Goal: Book appointment/travel/reservation

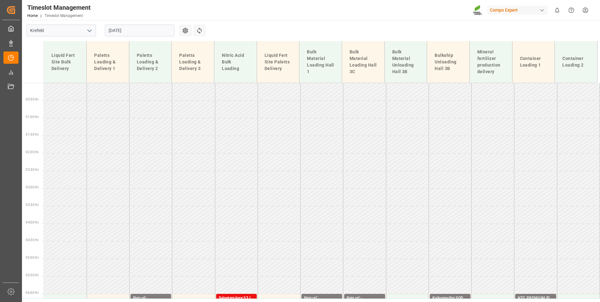
scroll to position [304, 0]
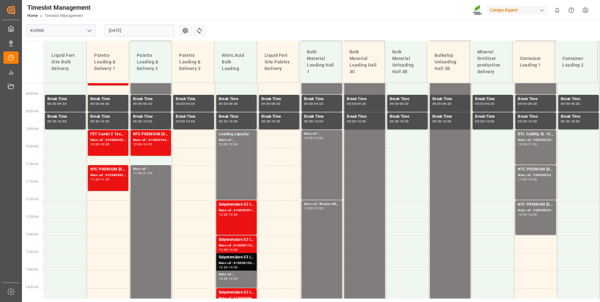
click at [159, 29] on input "[DATE]" at bounding box center [140, 30] width 70 height 12
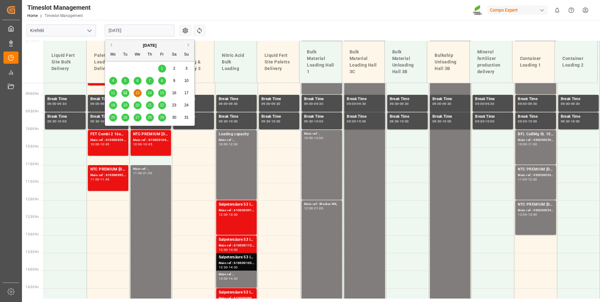
click at [126, 91] on span "12" at bounding box center [125, 93] width 4 height 4
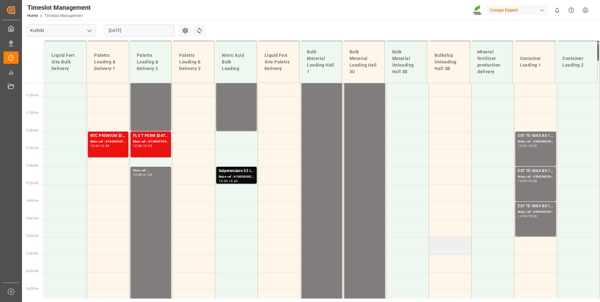
scroll to position [402, 0]
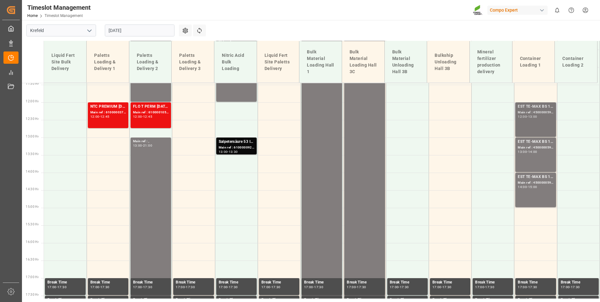
click at [520, 117] on div "12:00" at bounding box center [522, 116] width 9 height 3
click at [529, 157] on div "EST TE-MAX BS 11-48 20kg (x56) INT MTO; Main ref : 4500000595, 2000000427; 13:0…" at bounding box center [535, 155] width 35 height 32
click at [531, 177] on div "EST TE-MAX BS 11-48 20kg (x56) INT MTO;" at bounding box center [535, 177] width 35 height 6
click at [518, 154] on div "EST TE-MAX BS 11-48 20kg (x56) INT MTO; Main ref : 4500000595, 2000000427; 13:0…" at bounding box center [535, 155] width 35 height 32
click at [528, 119] on div "EST TE-MAX BS 11-48 20kg (x56) INT MTO; Main ref : 4500000597, 2000000427; 12:0…" at bounding box center [535, 120] width 35 height 32
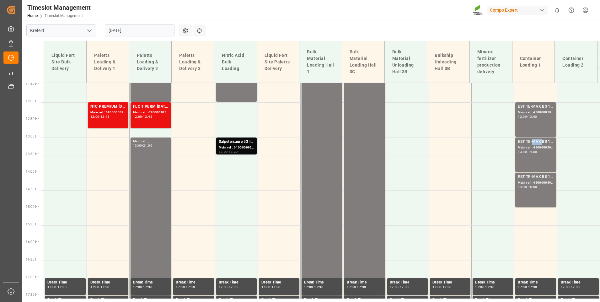
click at [536, 139] on div "EST TE-MAX BS 11-48 20kg (x56) INT MTO;" at bounding box center [535, 142] width 35 height 6
click at [538, 175] on div "EST TE-MAX BS 11-48 20kg (x56) INT MTO;" at bounding box center [535, 177] width 35 height 6
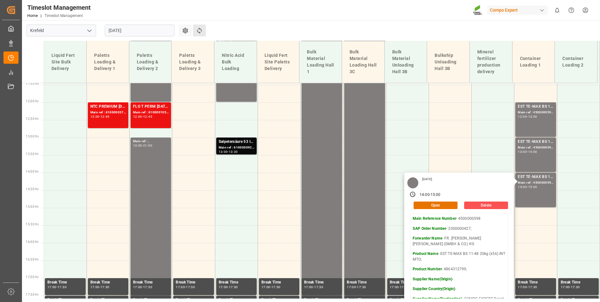
click at [205, 32] on button "Refresh Time Slots" at bounding box center [199, 30] width 13 height 12
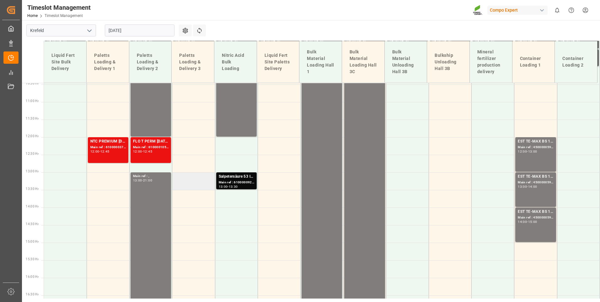
scroll to position [371, 0]
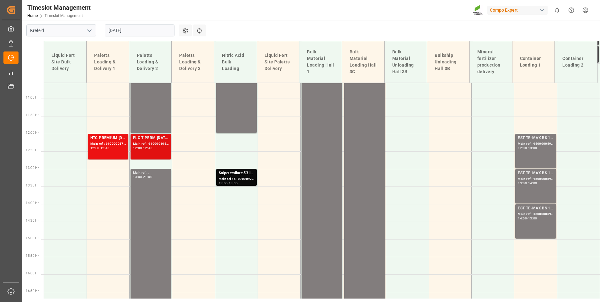
click at [132, 148] on div "FLO T PERM [DATE] 25kg (x60) INT; Main ref : 6100001057, 2000000488; 12:00 - 12…" at bounding box center [150, 147] width 40 height 26
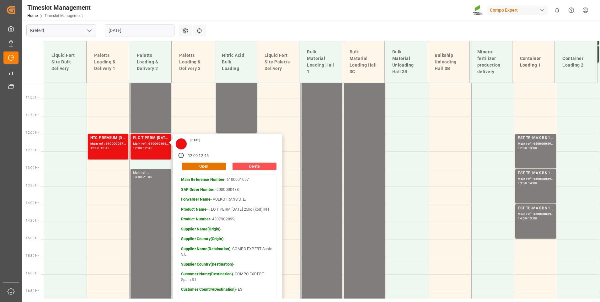
click at [152, 36] on input "[DATE]" at bounding box center [140, 30] width 70 height 12
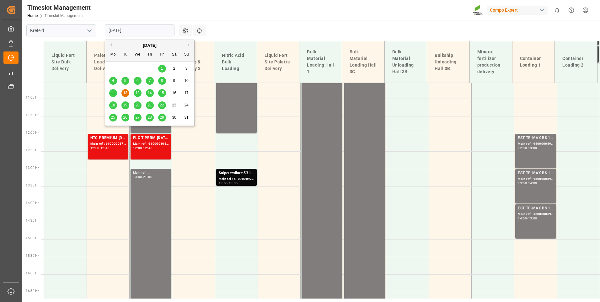
click at [136, 92] on span "13" at bounding box center [137, 93] width 4 height 4
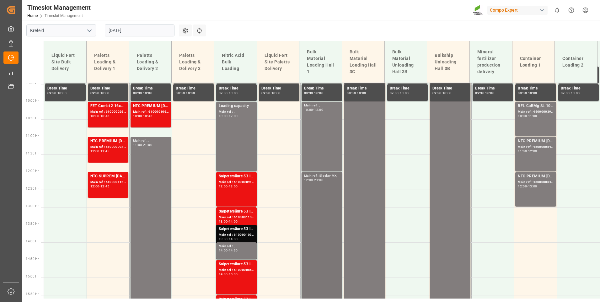
scroll to position [339, 0]
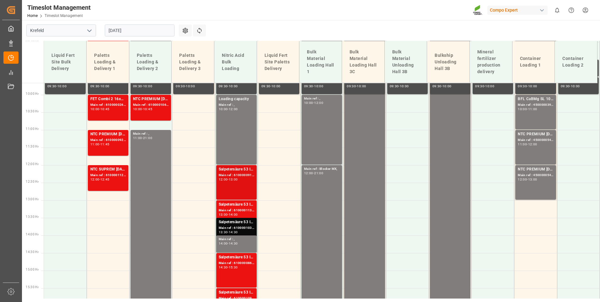
click at [246, 175] on div "Main ref : 6100000914, 2000000955;" at bounding box center [236, 175] width 35 height 5
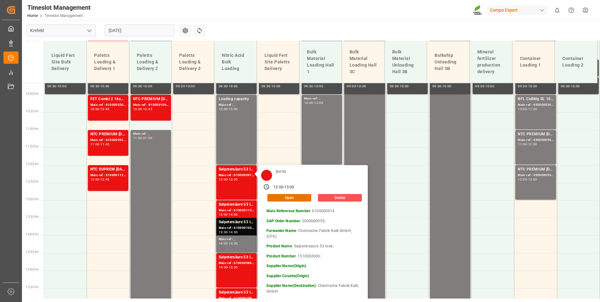
click at [344, 16] on div "Timeslot Management Home Timeslot Management Compo Expert 0 Notifications Only …" at bounding box center [309, 10] width 582 height 20
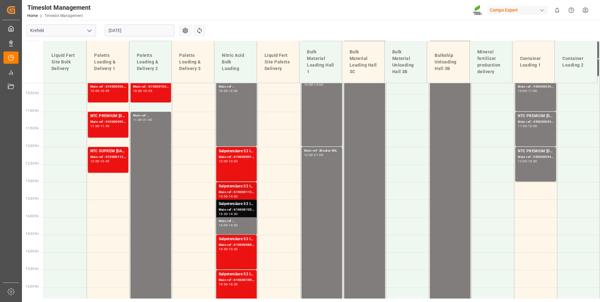
scroll to position [371, 0]
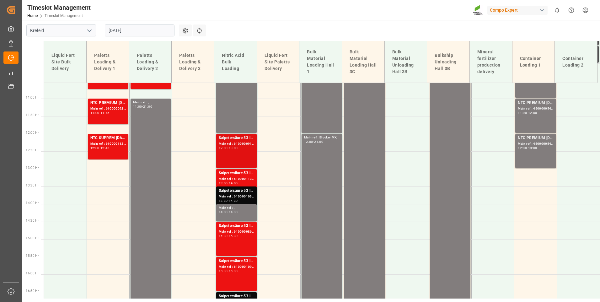
click at [244, 149] on div "12:00 - 13:00" at bounding box center [236, 147] width 35 height 3
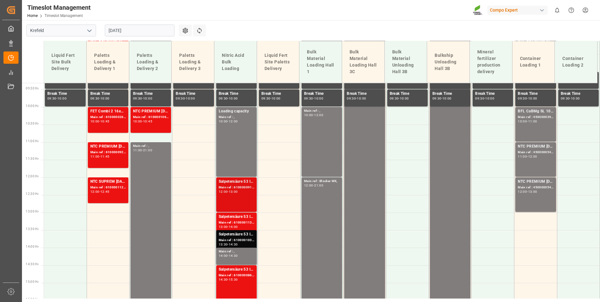
scroll to position [339, 0]
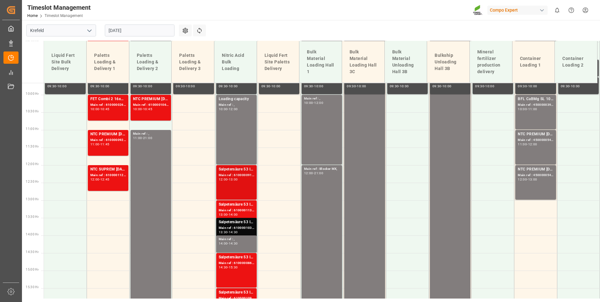
click at [235, 183] on div "Salpetersäure 53 lose; Main ref : 6100000914, 2000000955; 12:00 - 13:00" at bounding box center [236, 182] width 35 height 32
click at [249, 208] on div "Main ref : 6100001130, 2000001018;" at bounding box center [236, 210] width 35 height 5
click at [224, 229] on div "Main ref : 6100001037, 2000000978;" at bounding box center [236, 227] width 35 height 5
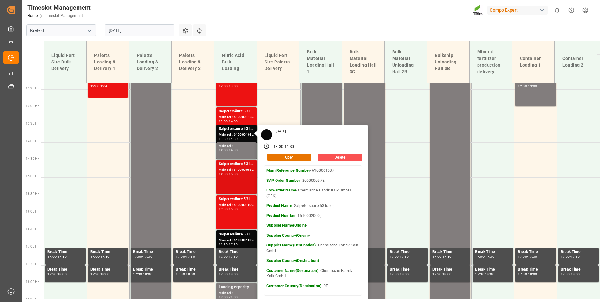
scroll to position [434, 0]
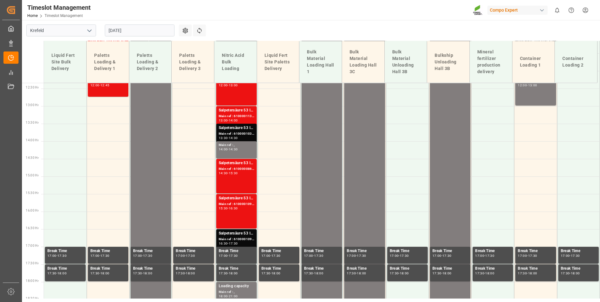
click at [237, 183] on div "Salpetersäure 53 lose; Main ref : 6100000867, 2000000891; 14:30 - 15:30" at bounding box center [236, 176] width 35 height 32
click at [229, 210] on div "15:30 - 16:30" at bounding box center [236, 208] width 35 height 3
click at [237, 201] on div "Main ref : 6100001096, 2000001008;" at bounding box center [236, 203] width 35 height 5
click at [223, 239] on div "Main ref : 6100001095, 2000001006;" at bounding box center [236, 239] width 35 height 5
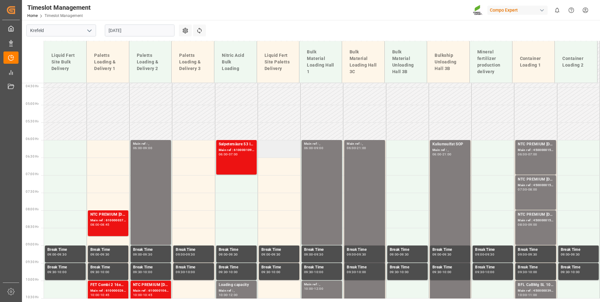
scroll to position [151, 0]
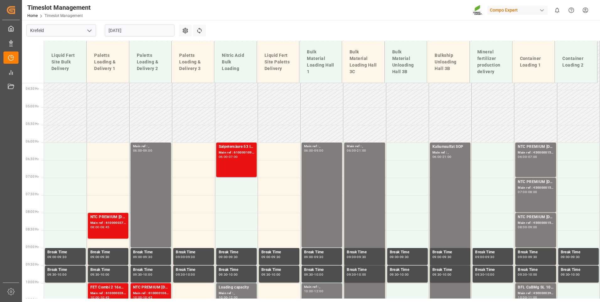
click at [248, 152] on div "Main ref : 6100001093, 2000001003;" at bounding box center [236, 152] width 35 height 5
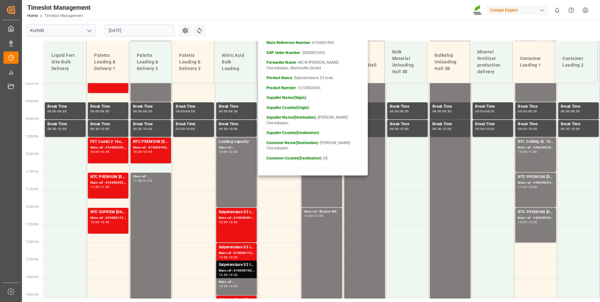
scroll to position [277, 0]
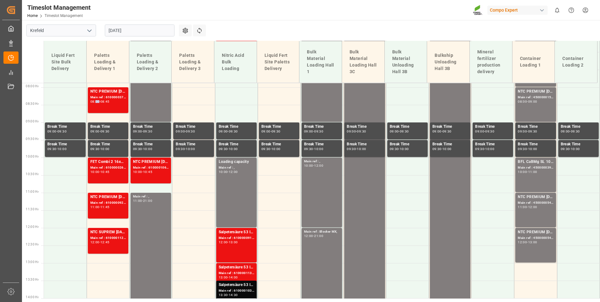
click at [99, 109] on div "NTC PREMIUM [DATE] 50kg (x25) INT MTO; Main ref : 6100000373, 2000000192;200000…" at bounding box center [107, 99] width 35 height 23
click at [117, 173] on div "10:00 - 10:45" at bounding box center [107, 171] width 35 height 3
